Goal: Information Seeking & Learning: Learn about a topic

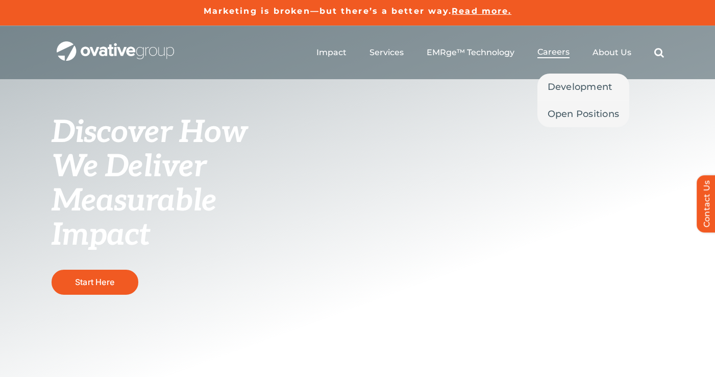
click at [552, 48] on span "Careers" at bounding box center [554, 52] width 32 height 10
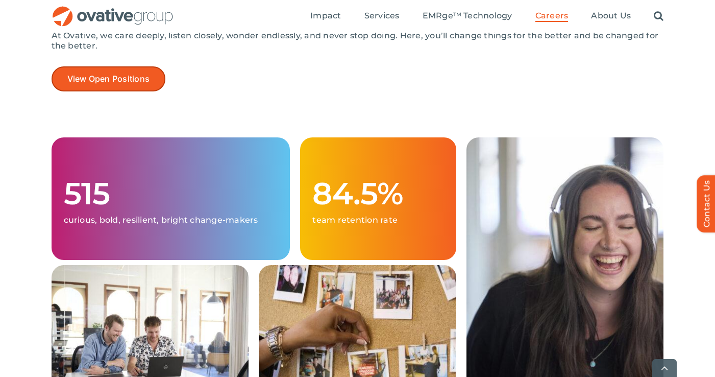
click at [135, 86] on link "View Open Positions" at bounding box center [109, 78] width 114 height 25
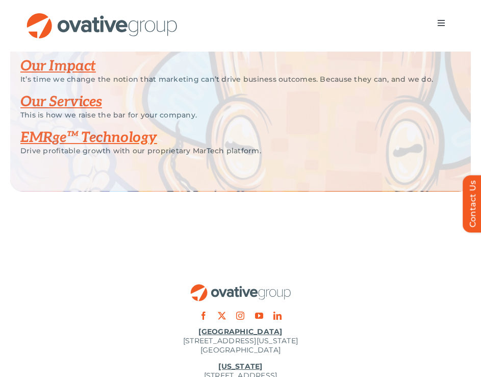
scroll to position [2216, 0]
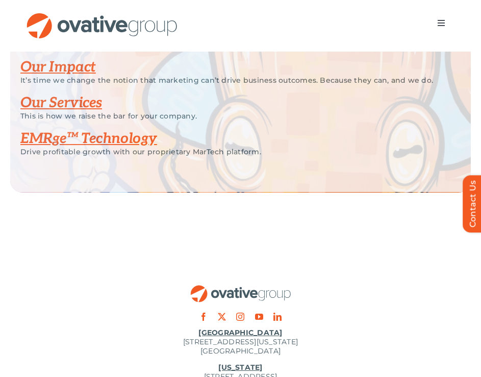
click at [63, 76] on link "Our Impact" at bounding box center [58, 67] width 76 height 17
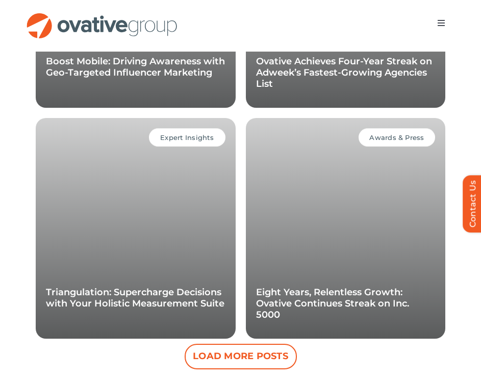
scroll to position [1249, 0]
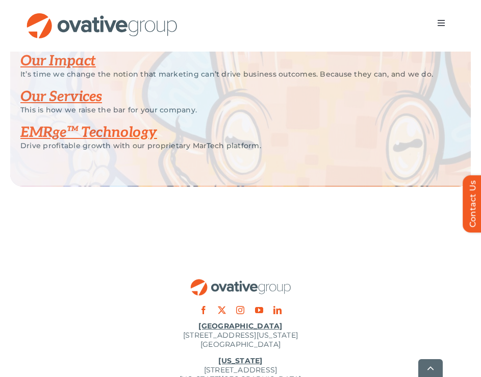
click at [76, 105] on link "Our Services" at bounding box center [61, 96] width 82 height 17
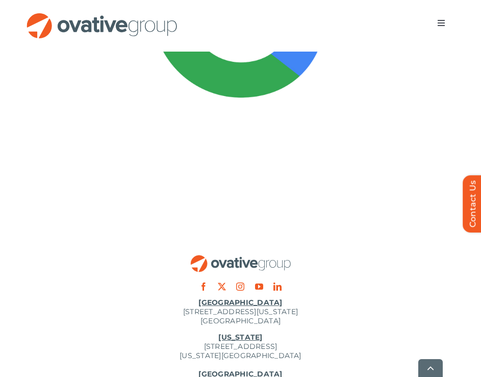
scroll to position [3932, 0]
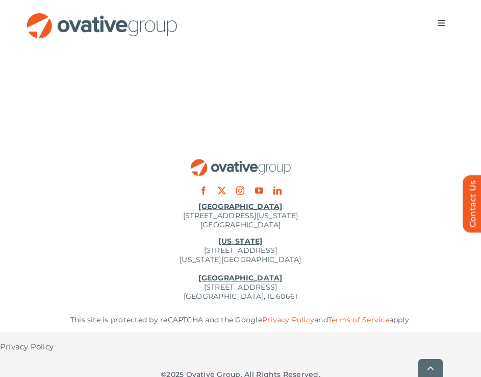
click at [434, 21] on button "Toggle Navigation" at bounding box center [441, 23] width 29 height 20
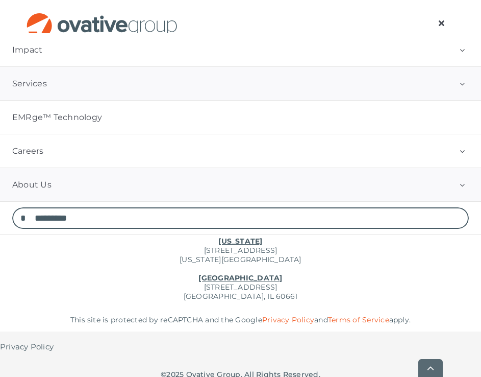
click at [475, 174] on button "Open submenu of About Us" at bounding box center [463, 184] width 38 height 33
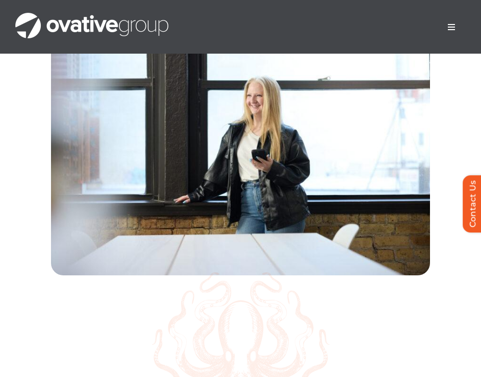
scroll to position [4065, 0]
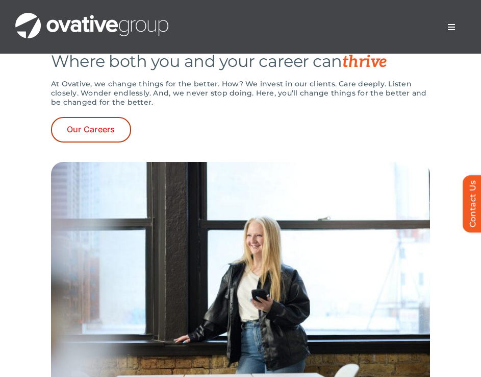
click at [99, 134] on span "Our Careers" at bounding box center [91, 130] width 48 height 10
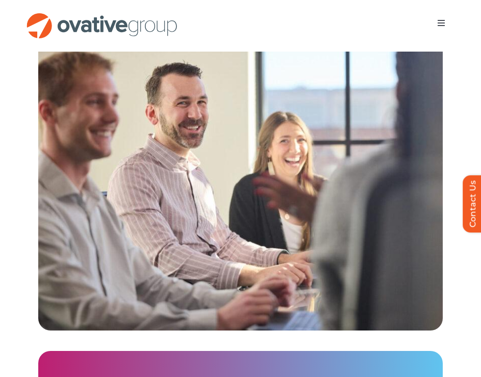
scroll to position [1699, 0]
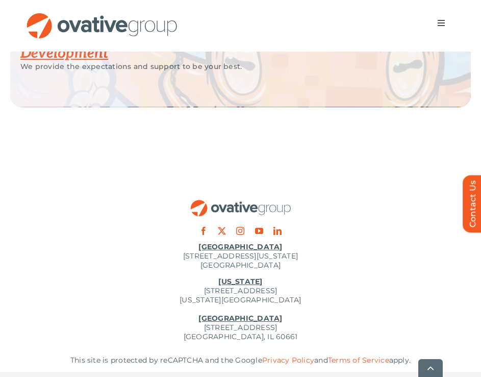
scroll to position [2508, 0]
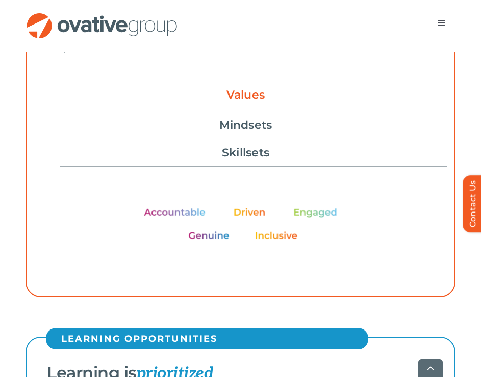
scroll to position [362, 0]
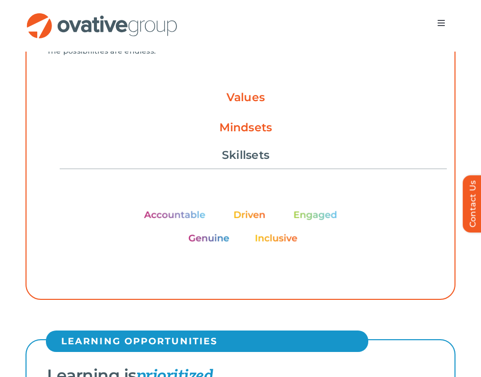
click at [259, 125] on link "Mindsets" at bounding box center [246, 127] width 53 height 17
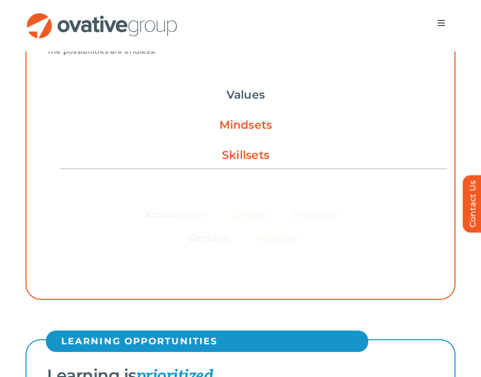
click at [255, 155] on link "Skillsets" at bounding box center [245, 155] width 47 height 17
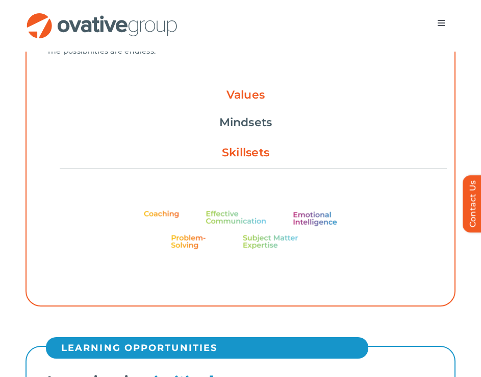
click at [246, 95] on link "Values" at bounding box center [246, 94] width 38 height 17
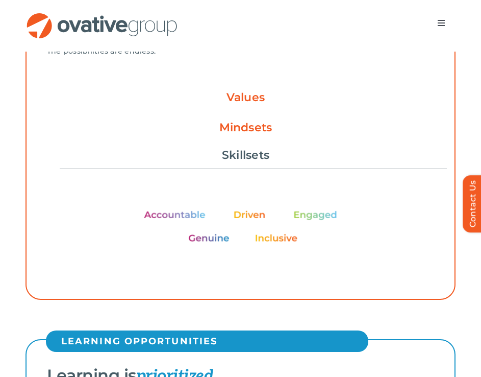
click at [241, 128] on link "Mindsets" at bounding box center [246, 127] width 53 height 17
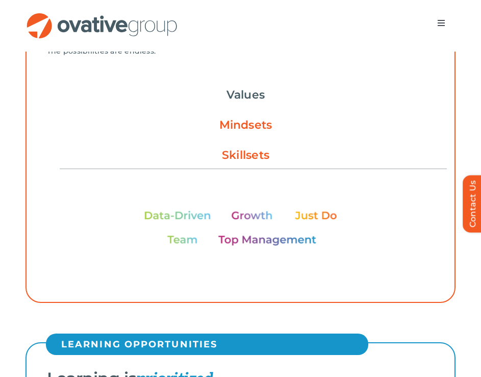
click at [245, 155] on link "Skillsets" at bounding box center [245, 155] width 47 height 17
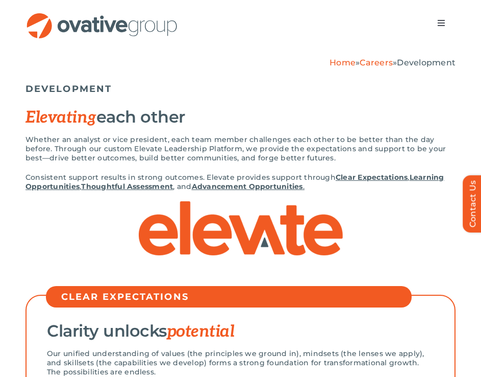
scroll to position [0, 0]
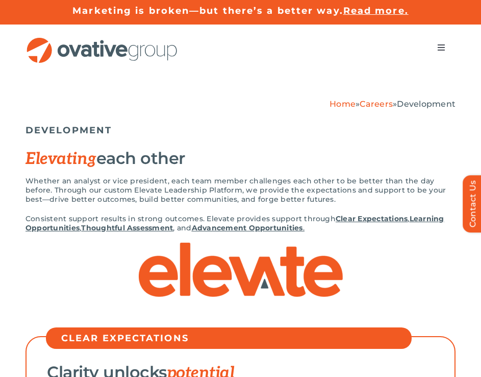
click at [84, 56] on img "OG_Full_horizontal_RGB" at bounding box center [102, 50] width 153 height 26
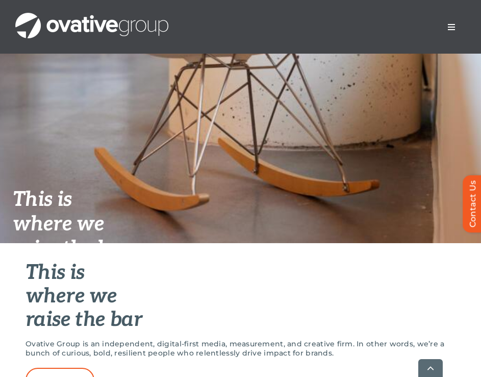
click at [446, 22] on button "Toggle Navigation" at bounding box center [451, 27] width 29 height 20
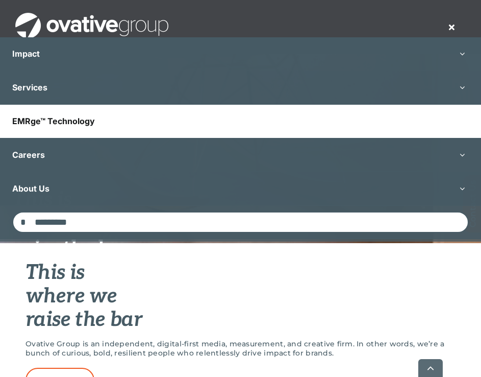
click at [89, 123] on span "EMRge™ Technology" at bounding box center [53, 121] width 83 height 10
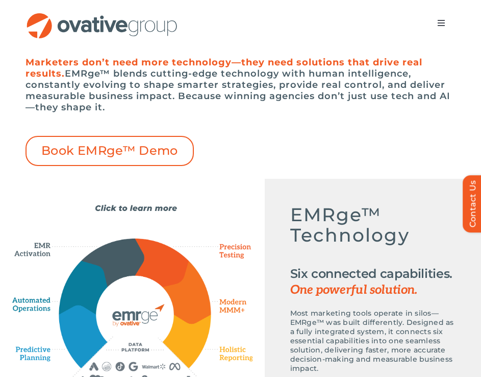
scroll to position [472, 0]
